Goal: Use online tool/utility

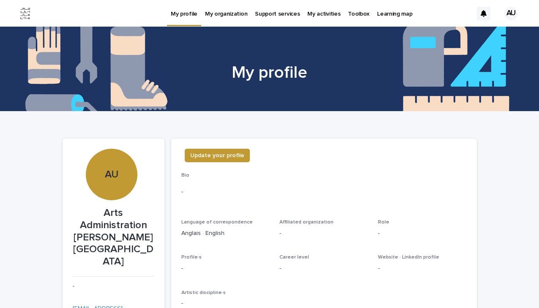
click at [353, 14] on p "Toolbox" at bounding box center [359, 9] width 22 height 18
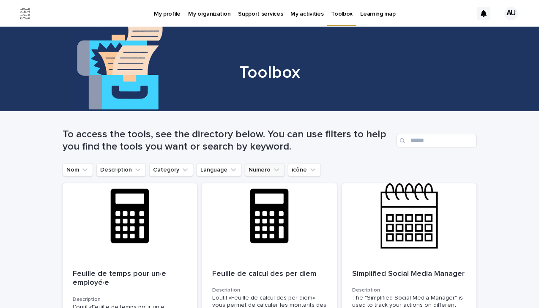
click at [259, 171] on button "Numero" at bounding box center [265, 170] width 40 height 14
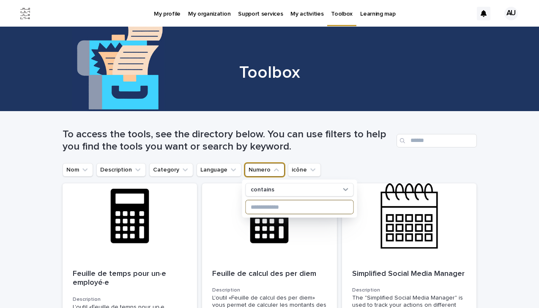
click at [265, 207] on input at bounding box center [298, 207] width 107 height 14
type input "***"
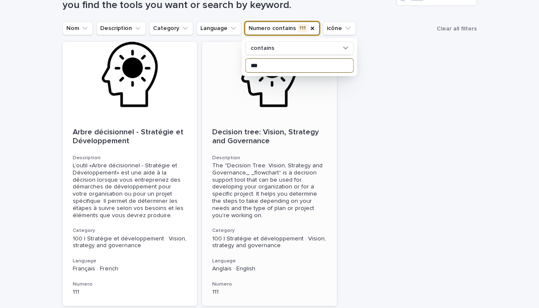
scroll to position [143, 0]
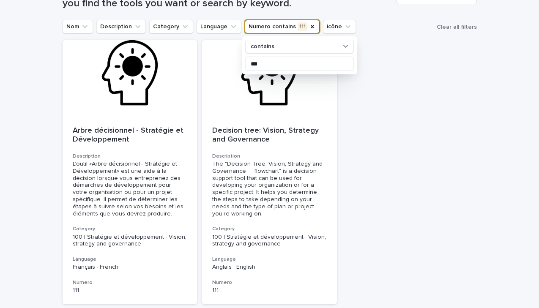
click at [405, 164] on div "Arbre décisionnel - Stratégie et Développement Description L’outil «Arbre décis…" at bounding box center [270, 172] width 414 height 264
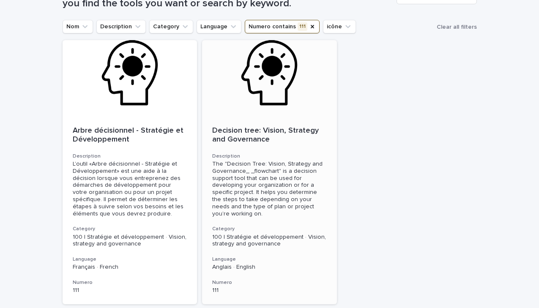
click at [301, 95] on div at bounding box center [269, 78] width 135 height 76
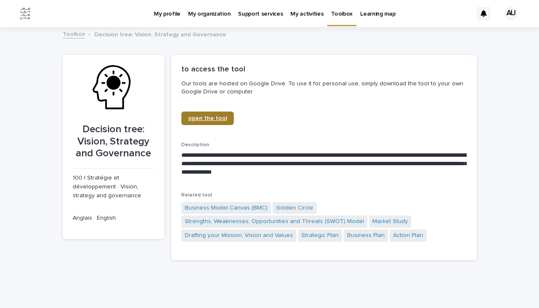
click at [222, 117] on span "open the tool" at bounding box center [207, 118] width 39 height 6
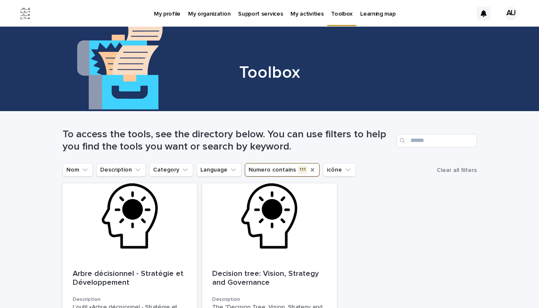
click at [310, 169] on icon "Numero" at bounding box center [311, 169] width 3 height 3
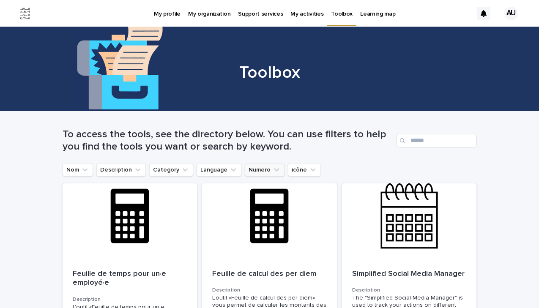
click at [273, 169] on icon "Numero" at bounding box center [276, 170] width 8 height 8
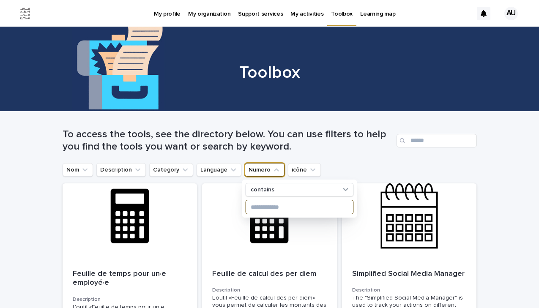
click at [269, 209] on input at bounding box center [298, 207] width 107 height 14
type input "***"
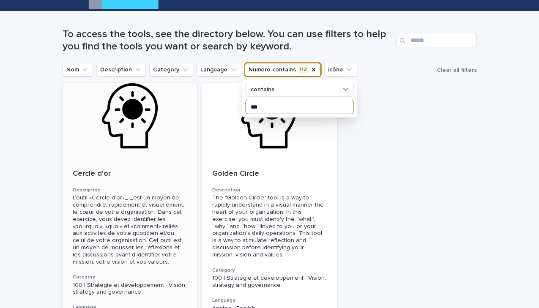
scroll to position [101, 0]
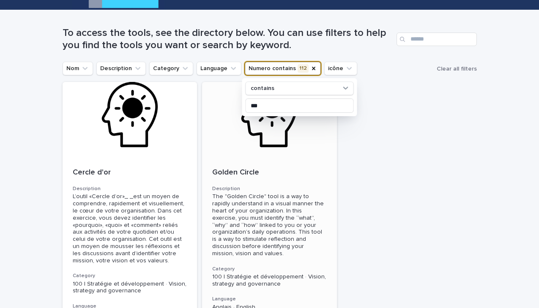
click at [246, 173] on p "Golden Circle" at bounding box center [269, 172] width 114 height 9
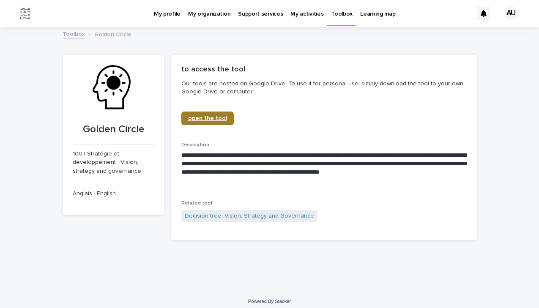
click at [199, 118] on span "open the tool" at bounding box center [207, 118] width 39 height 6
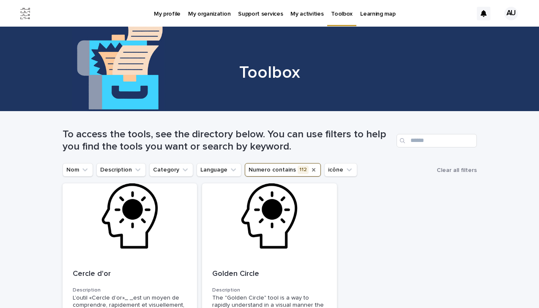
click at [310, 169] on icon "Numero" at bounding box center [313, 169] width 7 height 7
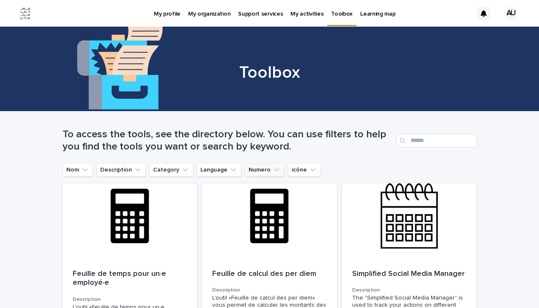
click at [264, 169] on button "Numero" at bounding box center [265, 170] width 40 height 14
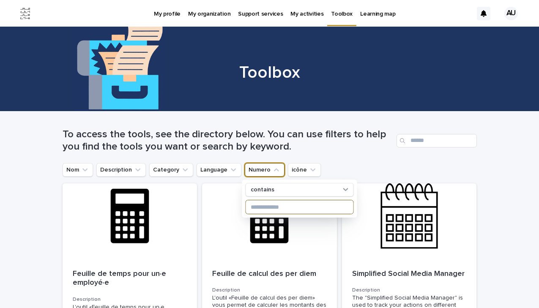
click at [263, 208] on input at bounding box center [298, 207] width 107 height 14
type input "***"
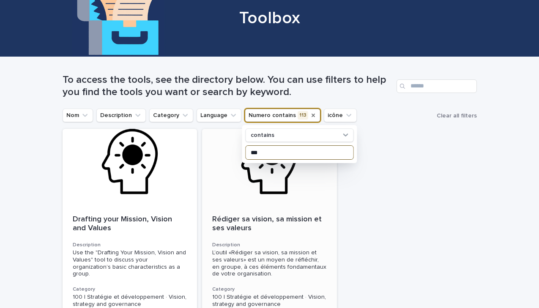
scroll to position [55, 0]
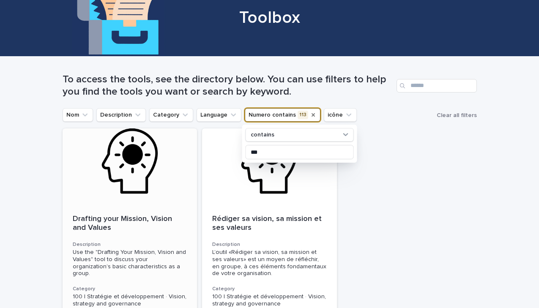
click at [112, 211] on div "Drafting your Mission, Vision and Values Description Use the "Drafting Your Mis…" at bounding box center [130, 284] width 135 height 160
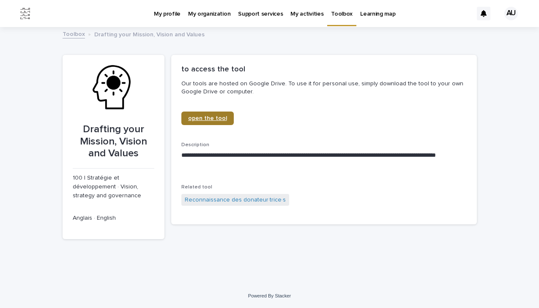
click at [209, 122] on link "open the tool" at bounding box center [207, 119] width 52 height 14
